Goal: Task Accomplishment & Management: Manage account settings

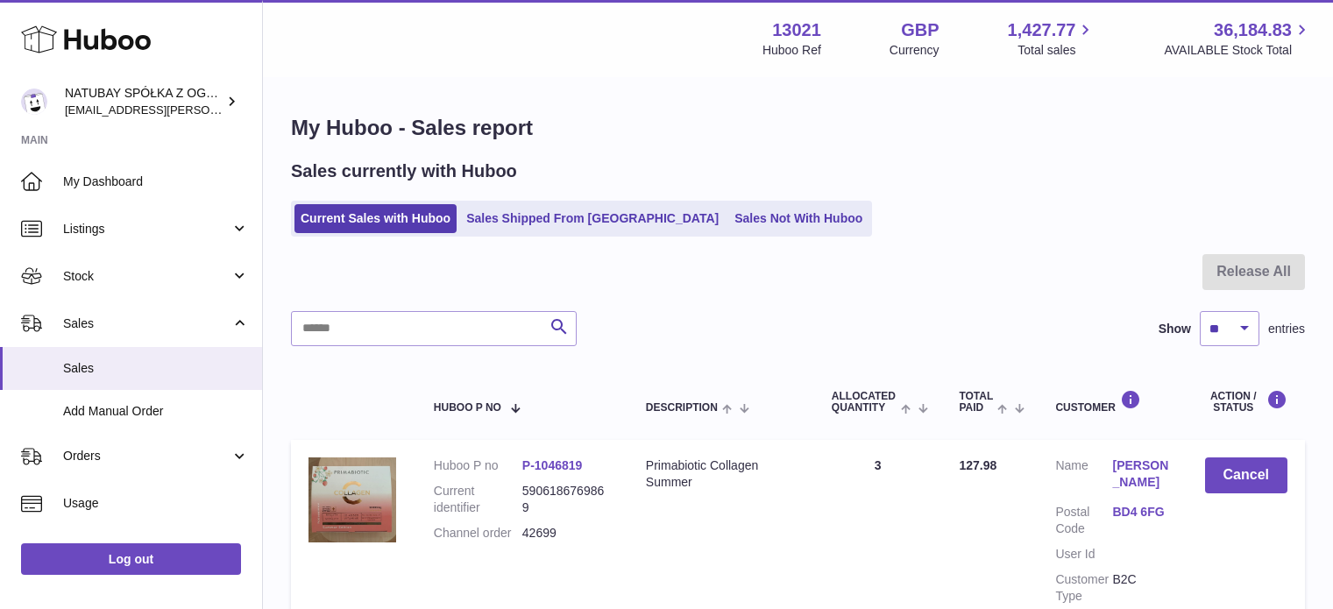
click at [728, 219] on link "Sales Not With Huboo" at bounding box center [798, 218] width 140 height 29
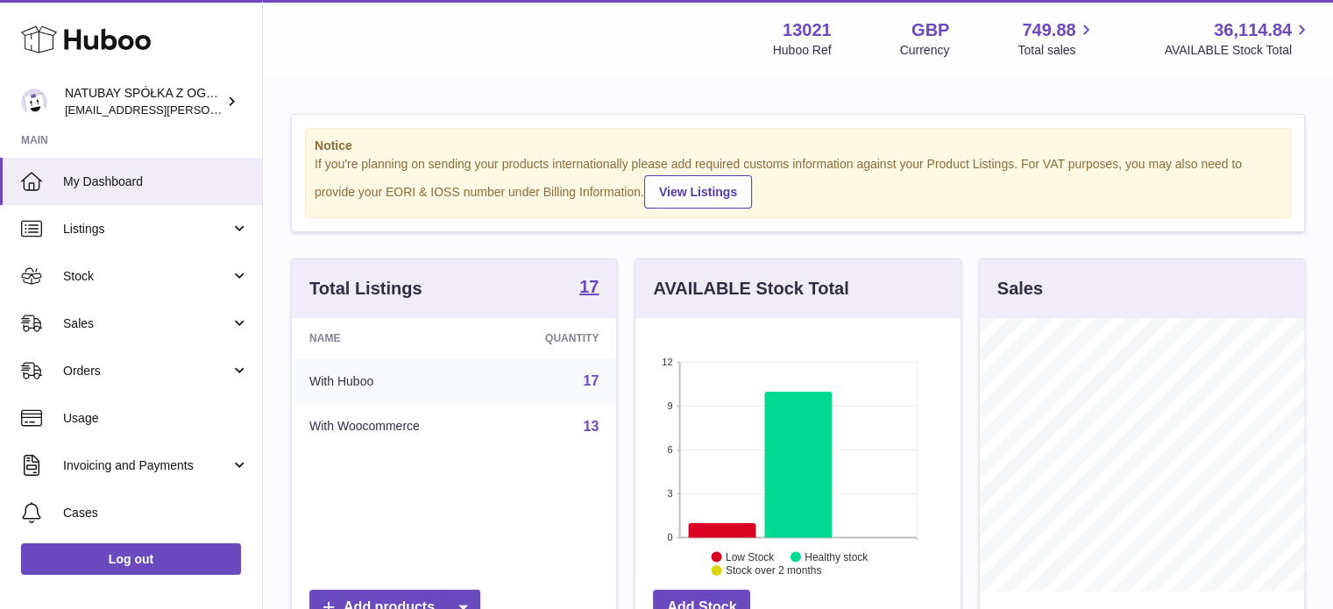
scroll to position [273, 325]
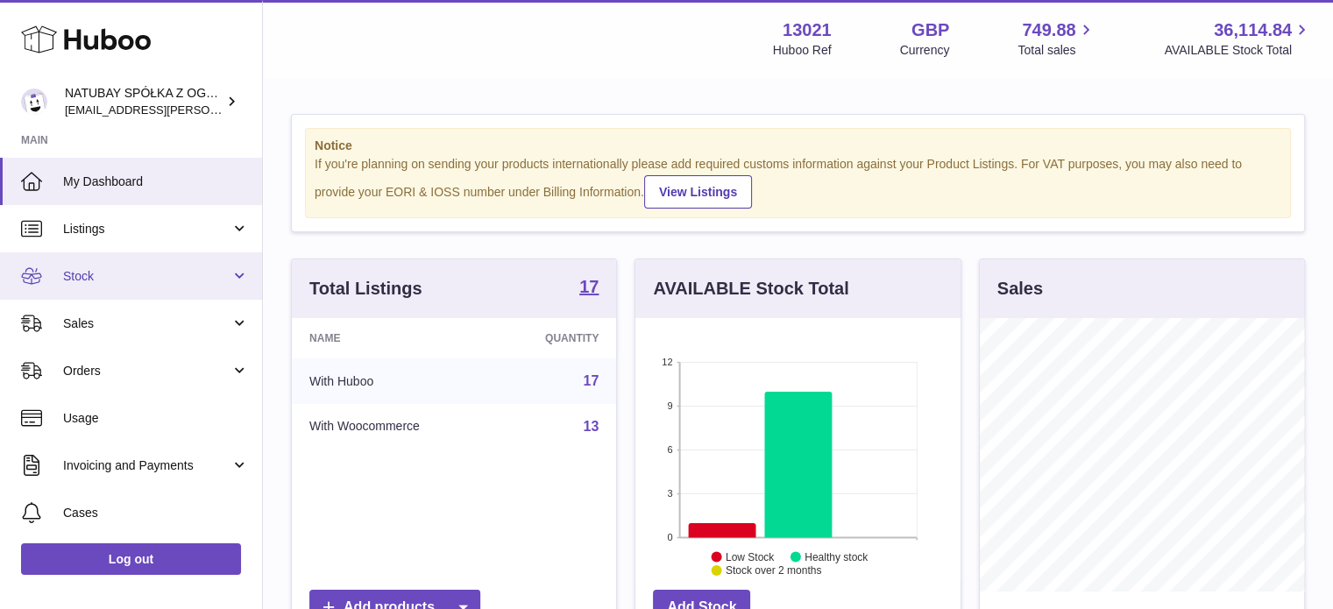
click at [172, 271] on span "Stock" at bounding box center [146, 276] width 167 height 17
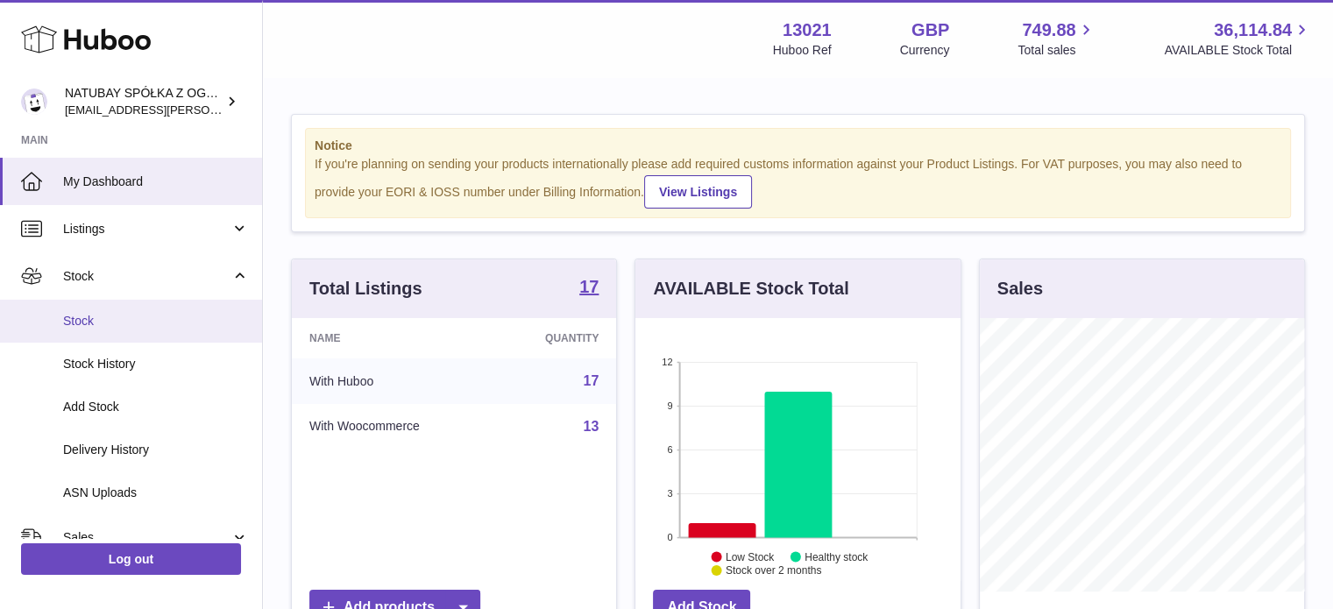
click at [147, 340] on link "Stock" at bounding box center [131, 321] width 262 height 43
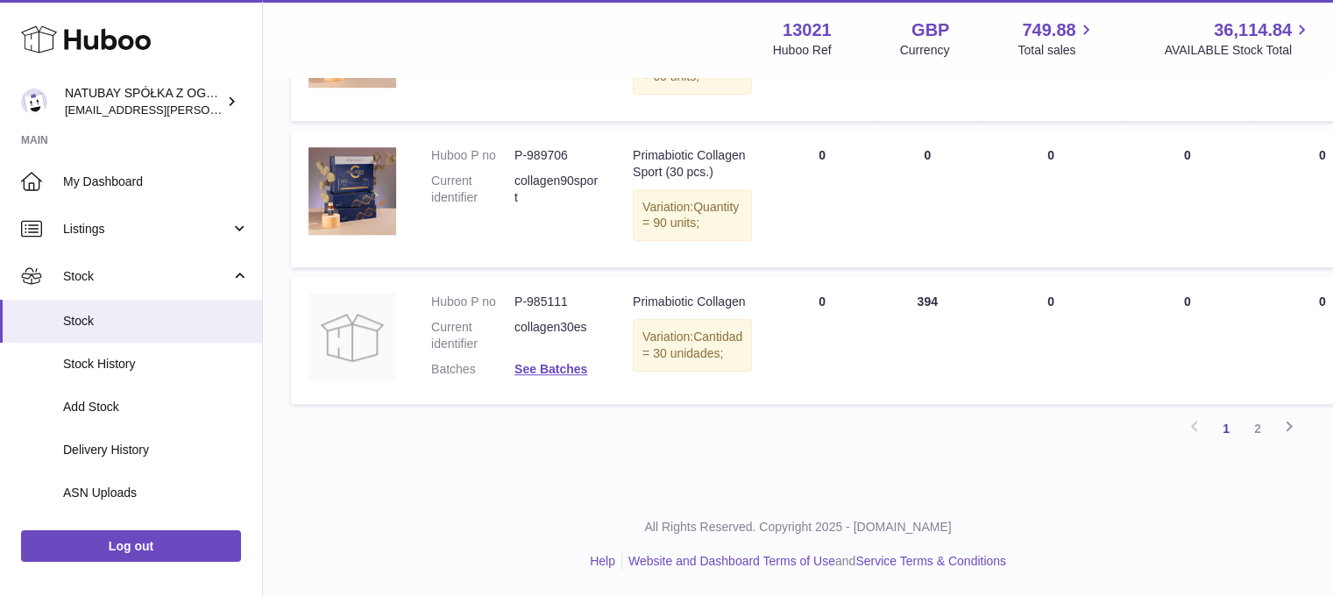
scroll to position [1564, 0]
click at [1262, 427] on link "2" at bounding box center [1258, 429] width 32 height 32
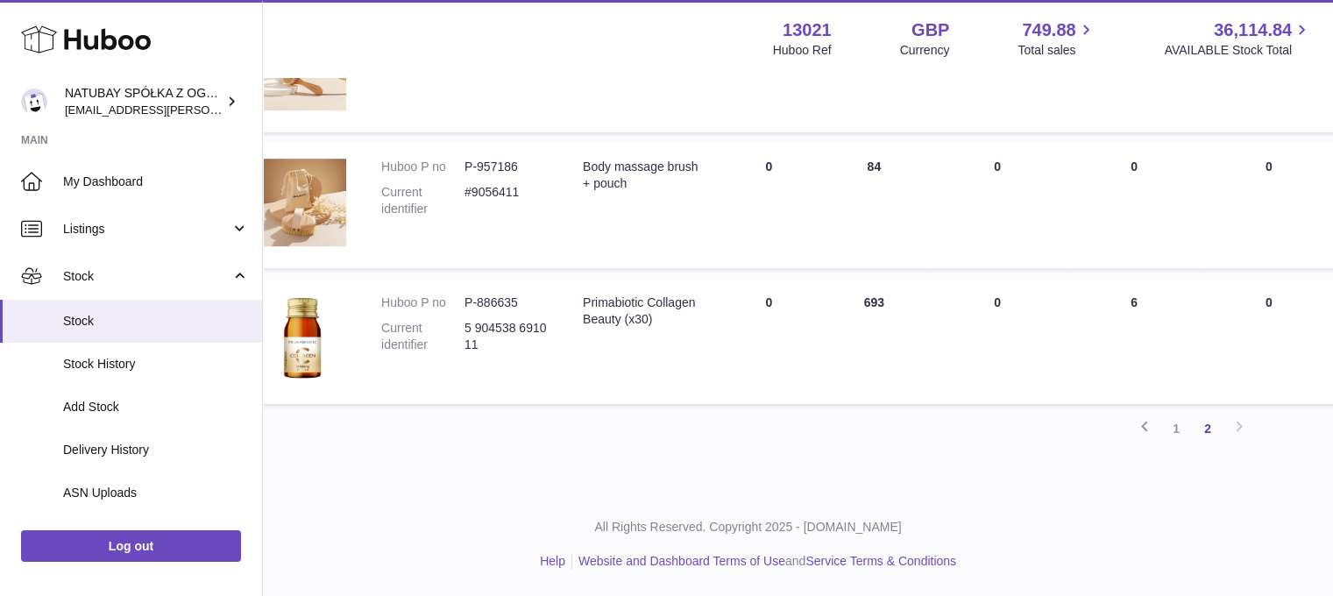
scroll to position [844, 8]
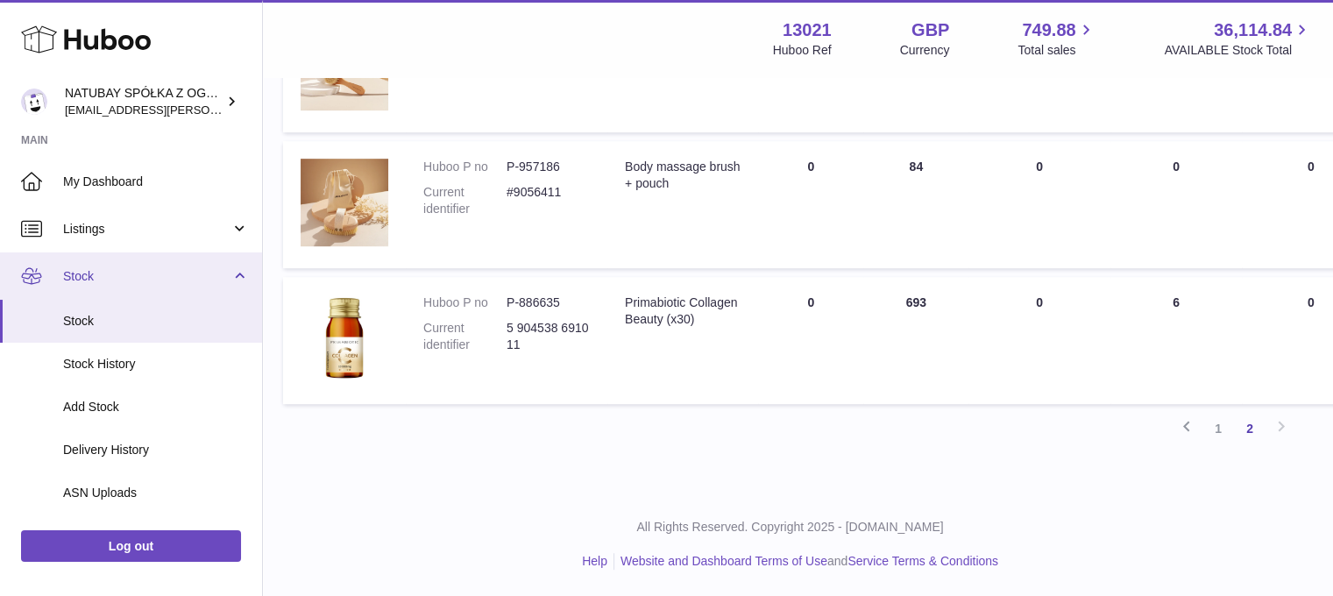
click at [101, 295] on link "Stock" at bounding box center [131, 275] width 262 height 47
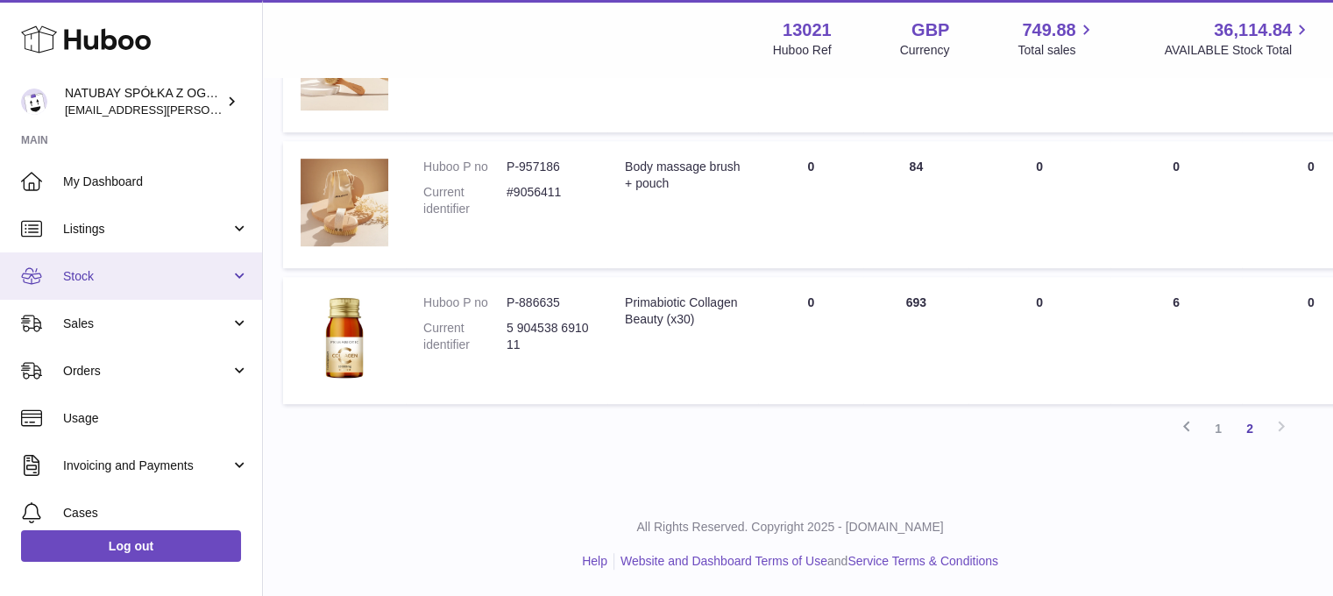
click at [114, 287] on link "Stock" at bounding box center [131, 275] width 262 height 47
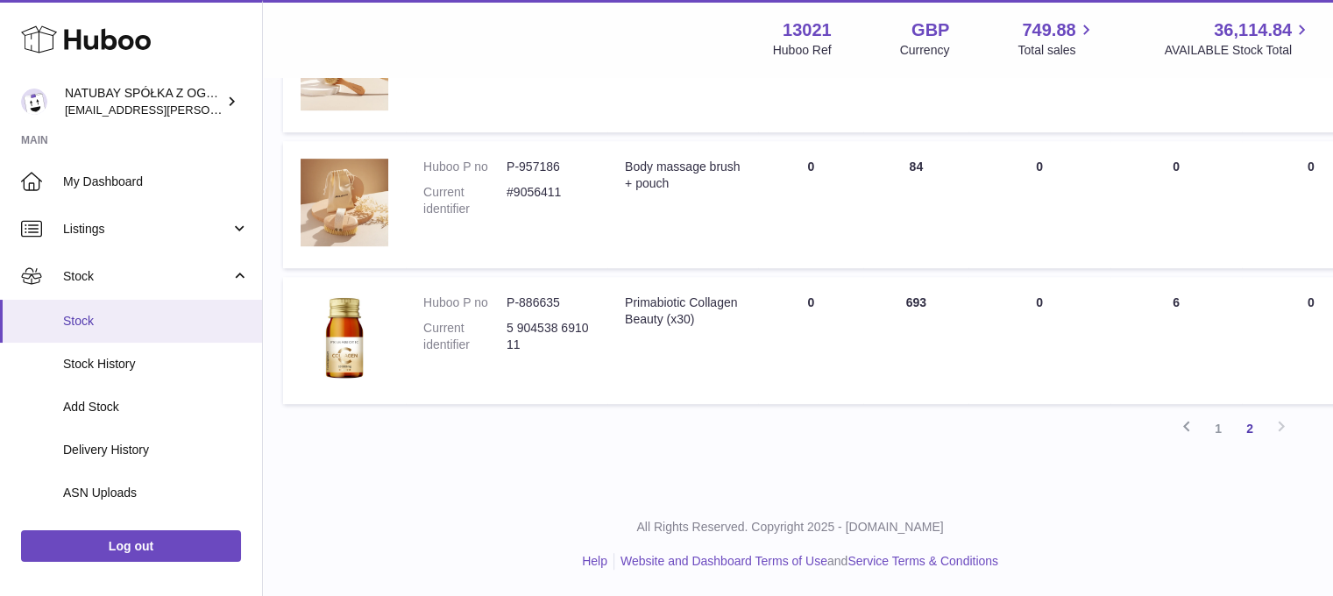
click at [108, 317] on span "Stock" at bounding box center [156, 321] width 186 height 17
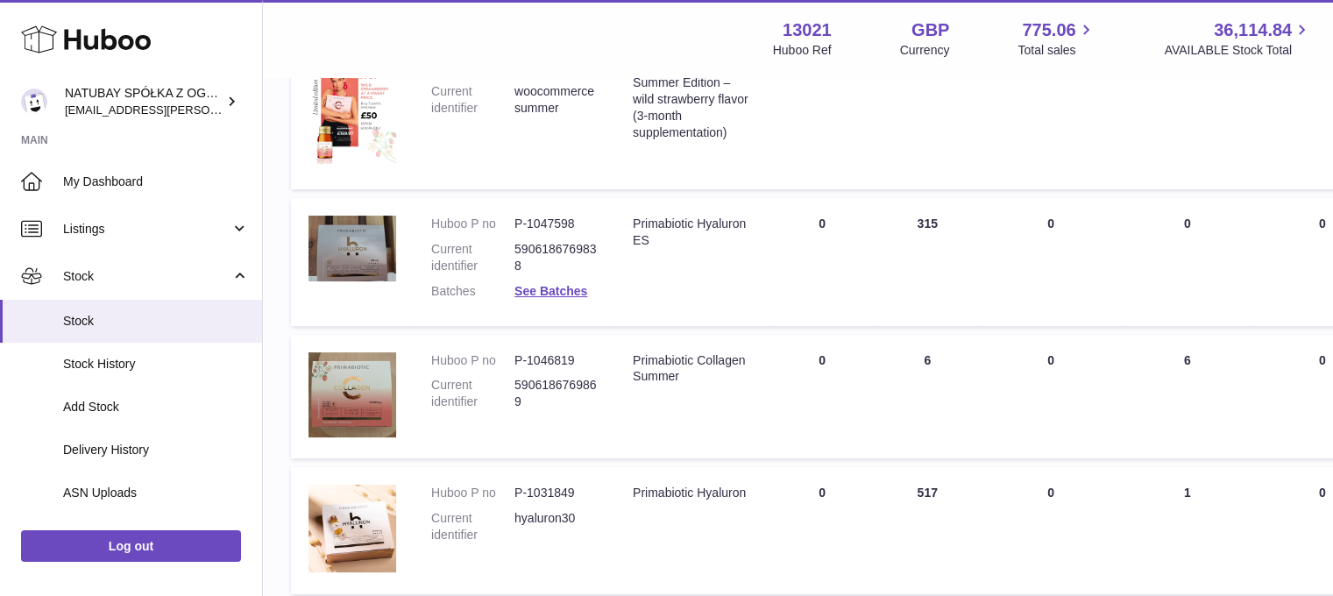
scroll to position [351, 0]
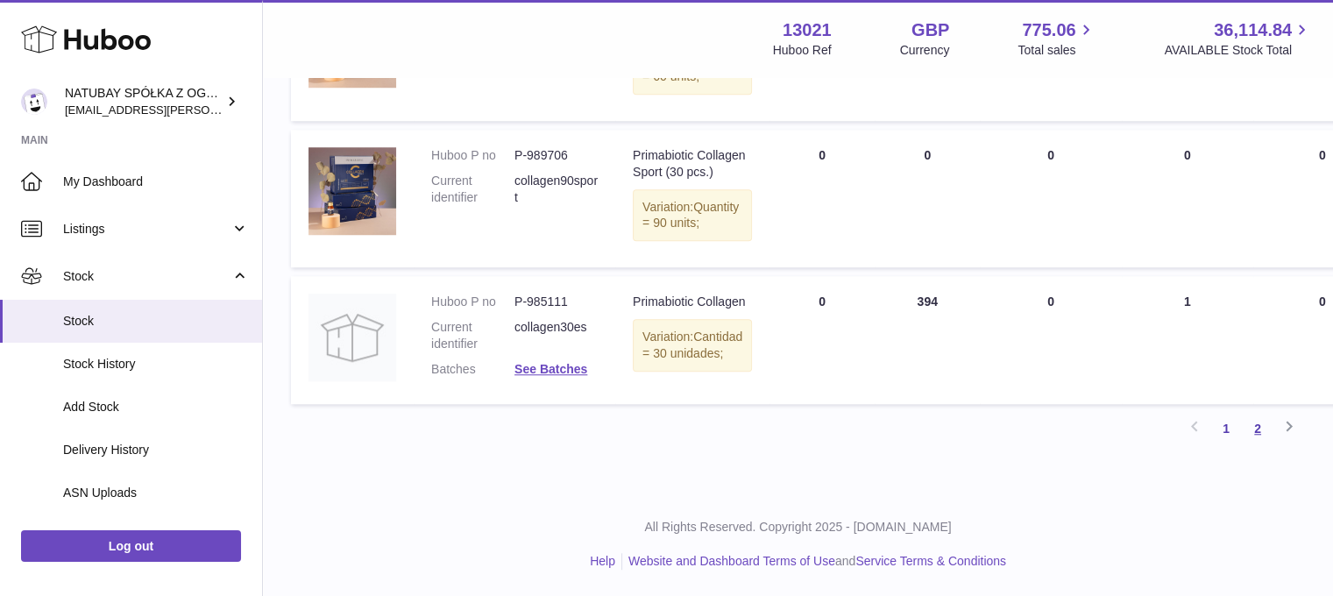
click at [1260, 415] on link "2" at bounding box center [1258, 429] width 32 height 32
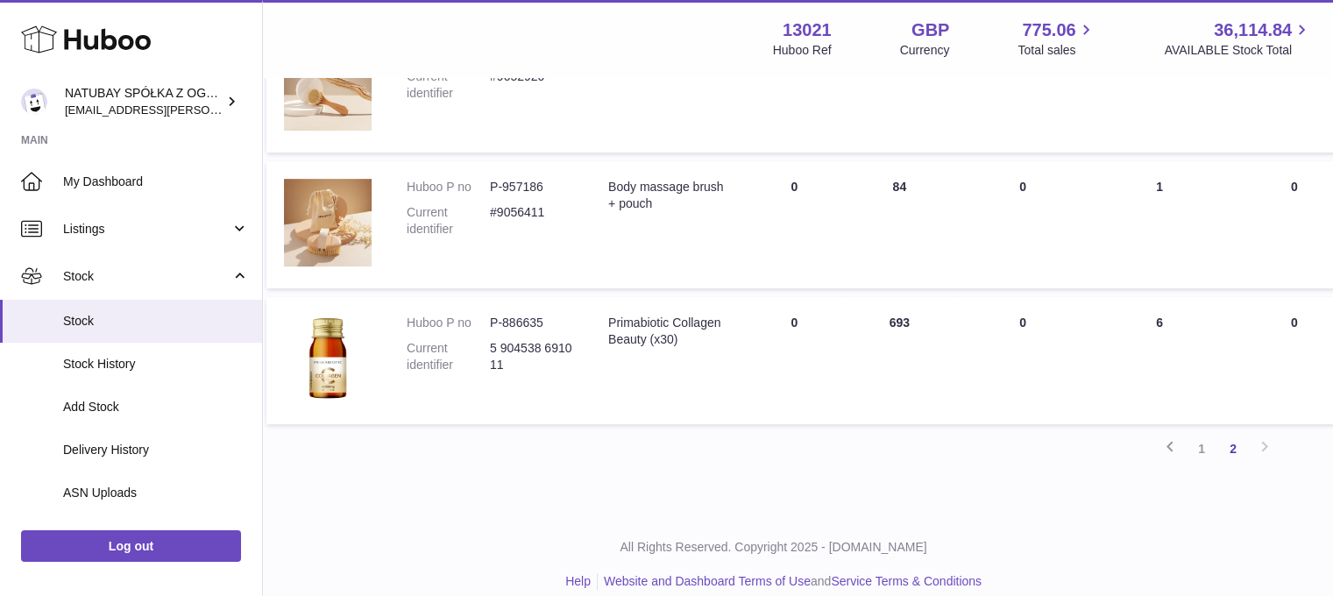
scroll to position [844, 25]
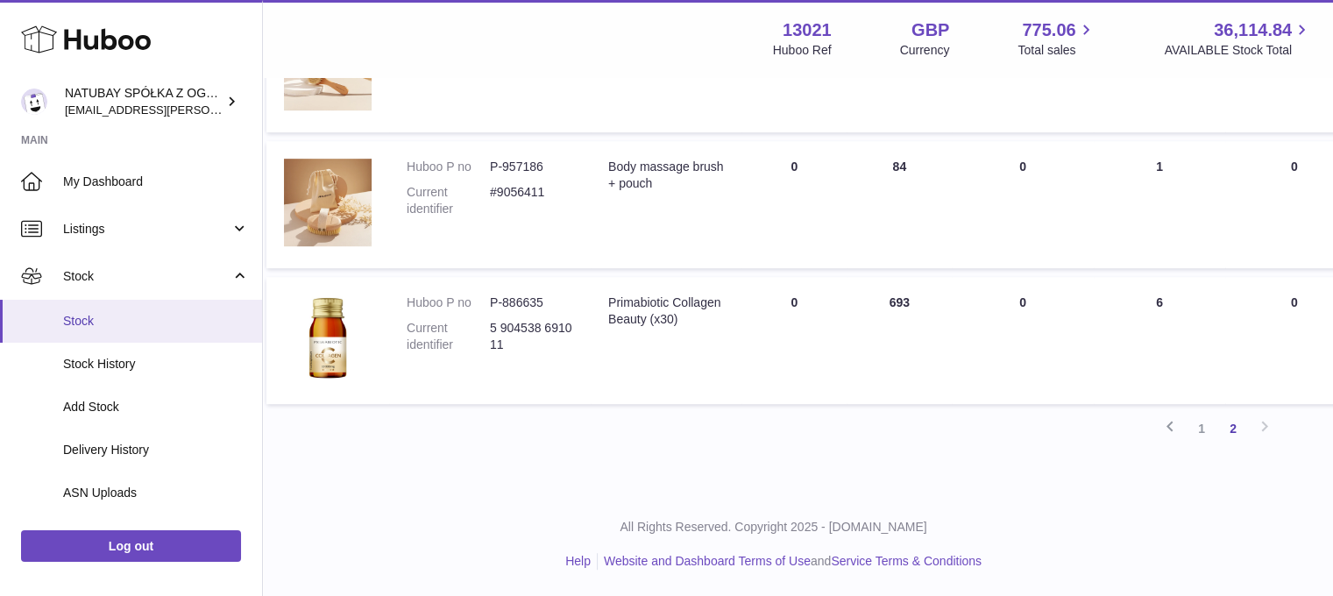
click at [119, 323] on span "Stock" at bounding box center [156, 321] width 186 height 17
